Goal: Entertainment & Leisure: Consume media (video, audio)

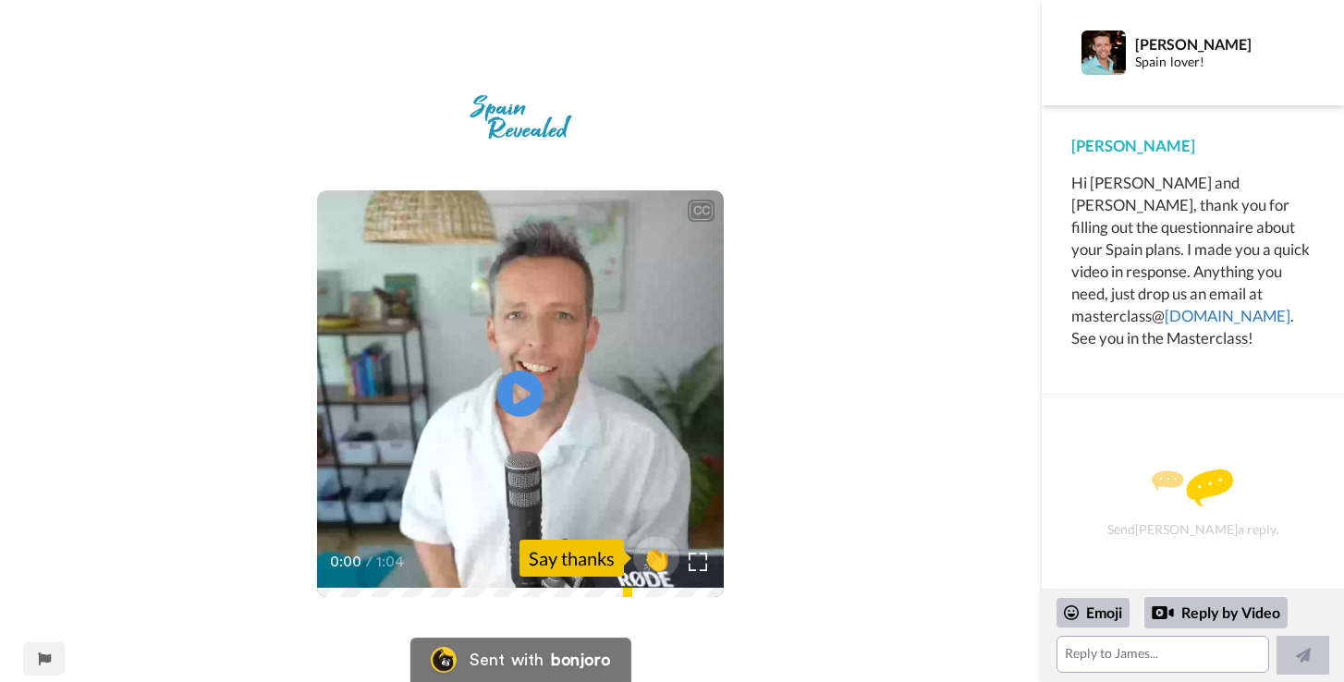
click at [949, 108] on div "CC Play/Pause 0:00 / 1:04 👏 Say thanks" at bounding box center [521, 352] width 1042 height 545
click at [790, 134] on div "CC Play/Pause 0:00 / 1:04 👏 Say thanks" at bounding box center [521, 352] width 1042 height 545
click at [688, 571] on div at bounding box center [698, 562] width 27 height 27
click at [695, 566] on img at bounding box center [698, 562] width 19 height 19
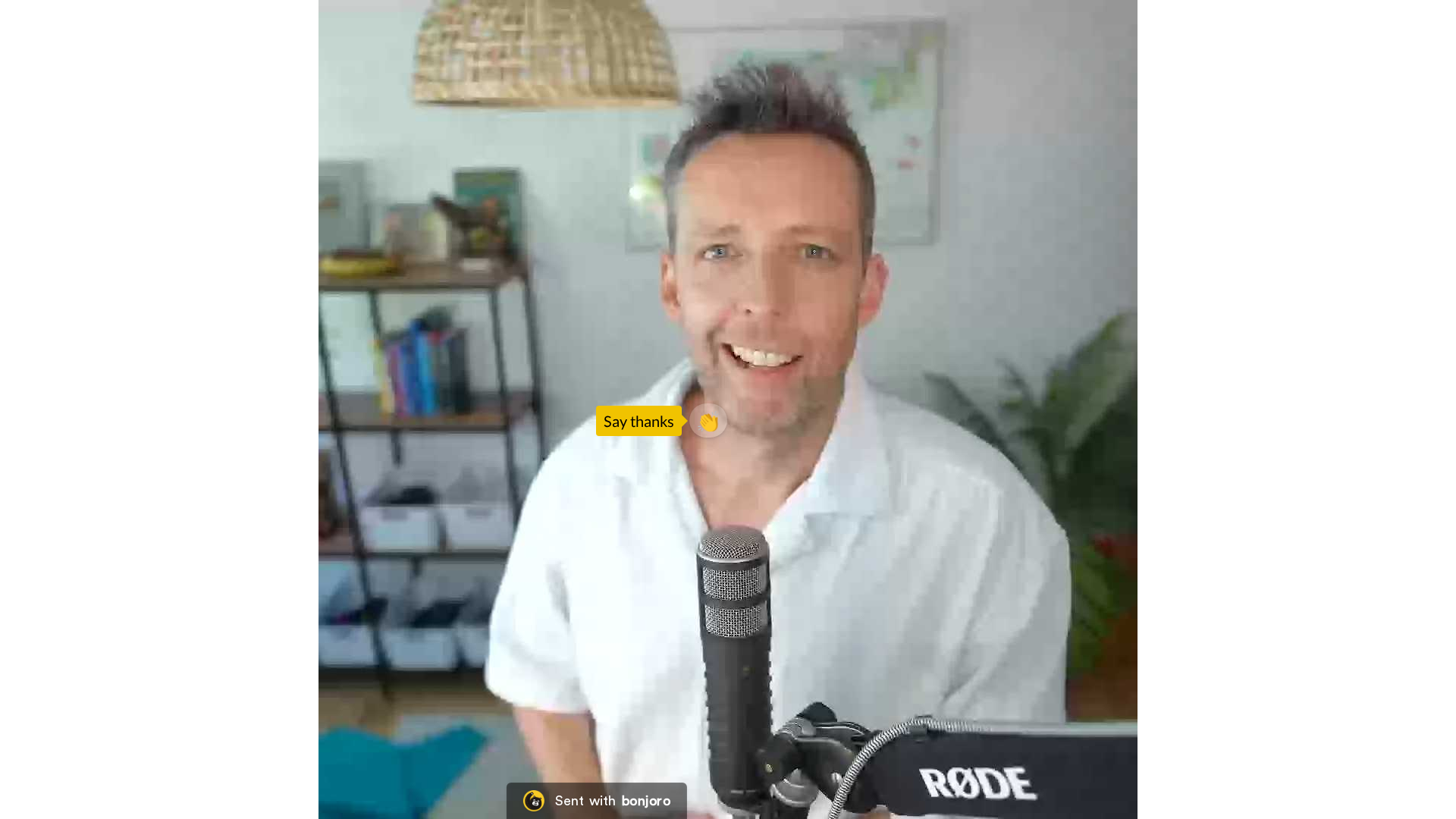
click at [136, 560] on video at bounding box center [728, 410] width 1456 height 819
click at [186, 560] on video at bounding box center [728, 410] width 1456 height 819
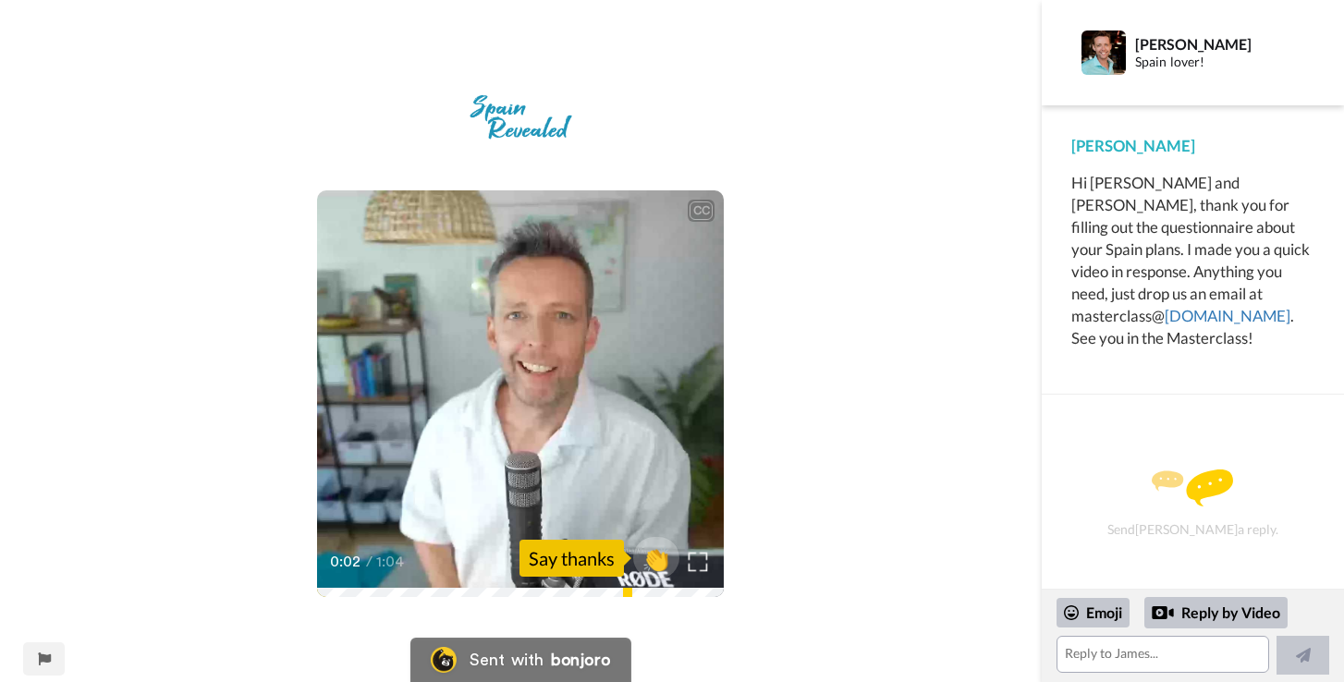
click at [700, 574] on div at bounding box center [698, 562] width 27 height 27
click at [697, 559] on img at bounding box center [698, 562] width 19 height 19
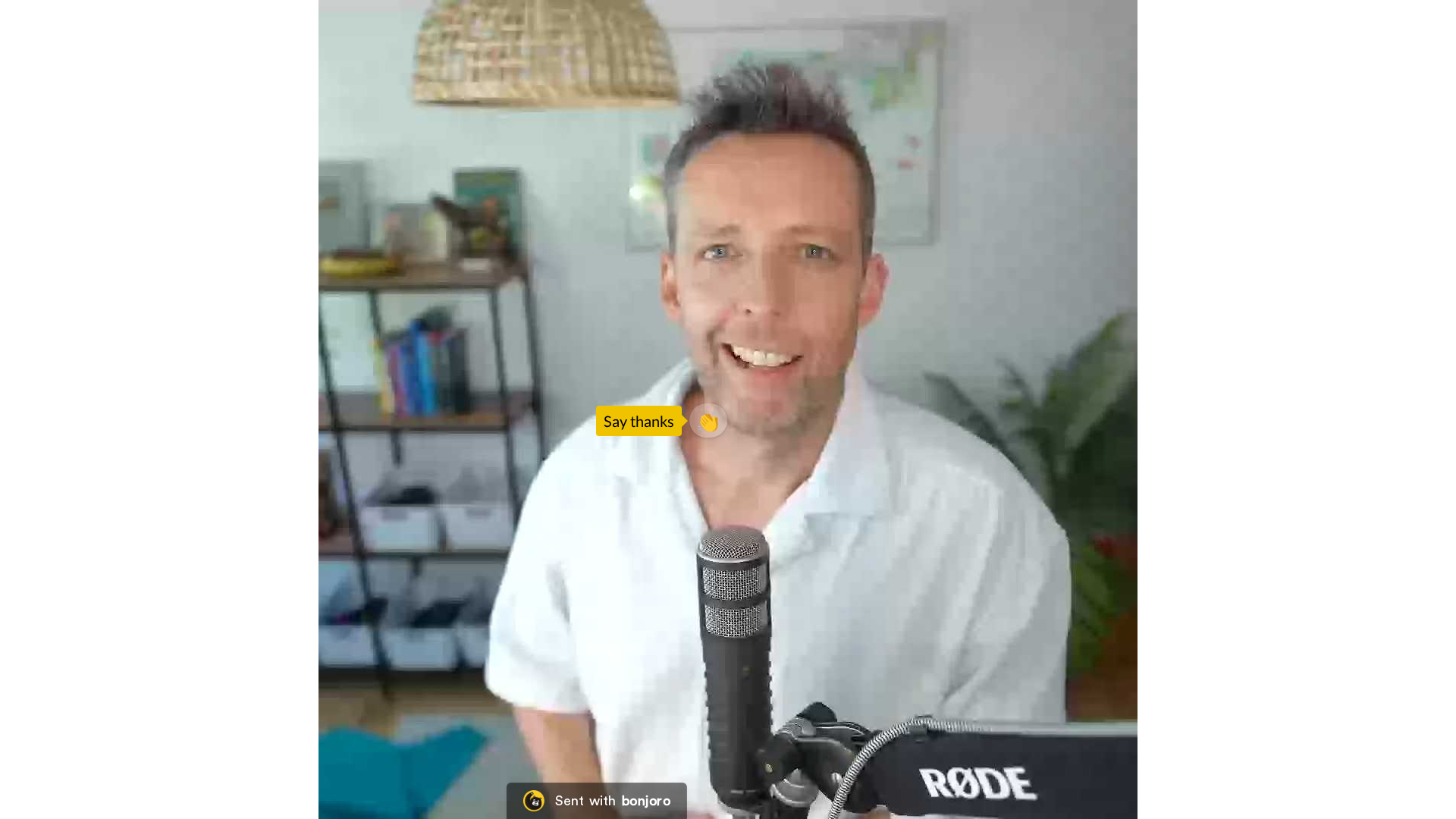
click at [58, 560] on video at bounding box center [728, 410] width 1456 height 819
click at [413, 526] on video at bounding box center [728, 410] width 1456 height 819
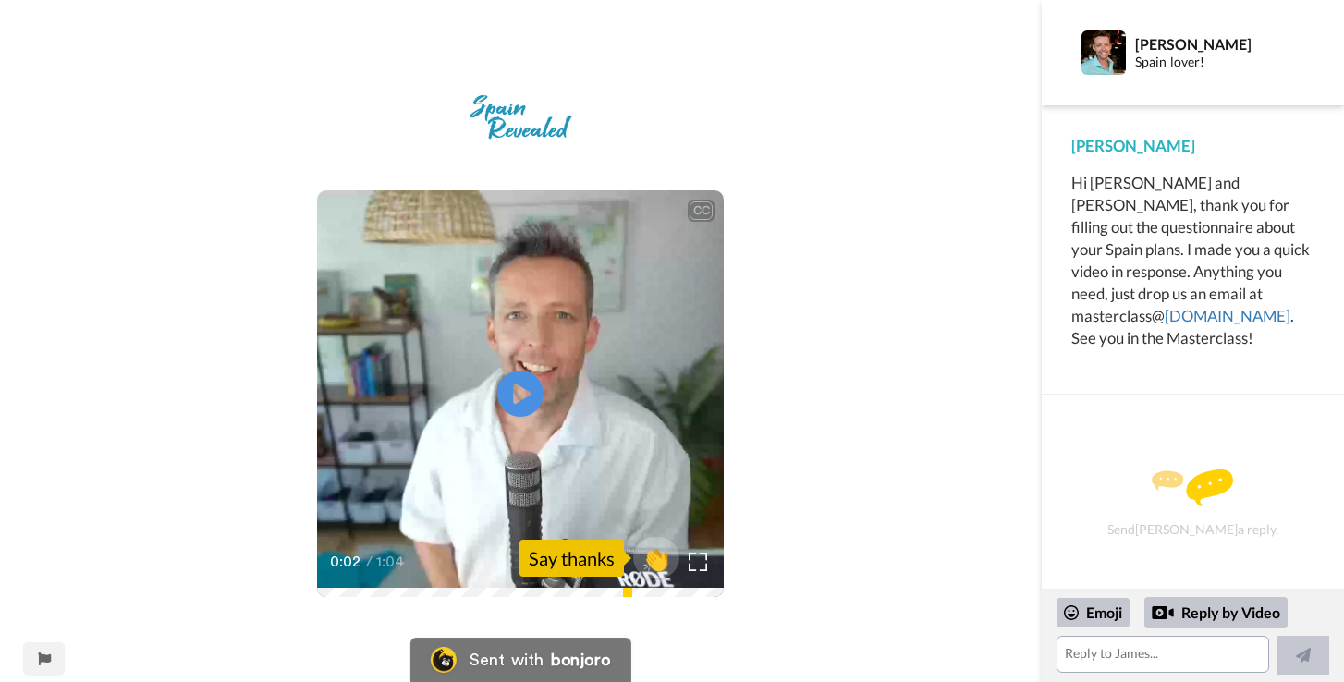
drag, startPoint x: 336, startPoint y: 588, endPoint x: 316, endPoint y: 592, distance: 19.8
click at [317, 592] on div "CC Play/Pause 0:02 / 1:04" at bounding box center [520, 393] width 407 height 407
drag, startPoint x: 344, startPoint y: 585, endPoint x: 274, endPoint y: 592, distance: 70.6
click at [317, 592] on div "CC Play/Pause 0:02 / 1:04" at bounding box center [520, 393] width 407 height 407
click at [568, 464] on video at bounding box center [520, 393] width 407 height 407
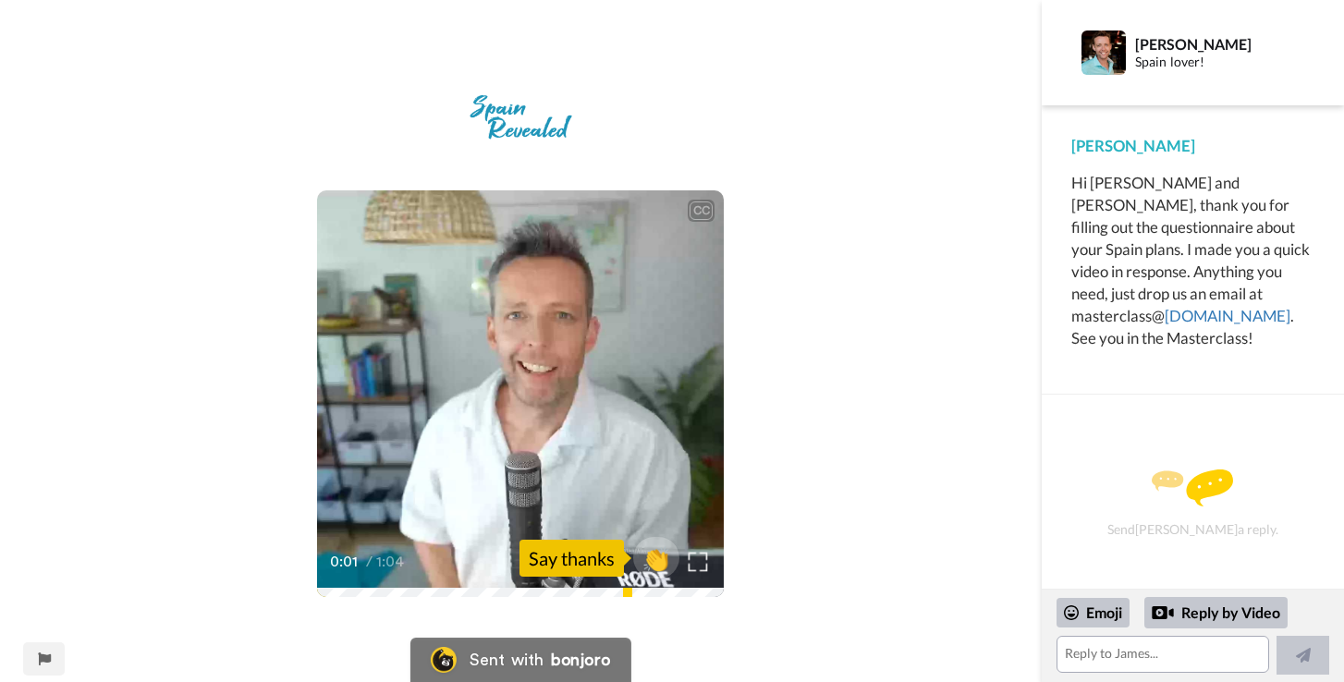
click at [699, 554] on img at bounding box center [698, 562] width 19 height 19
